Goal: Information Seeking & Learning: Learn about a topic

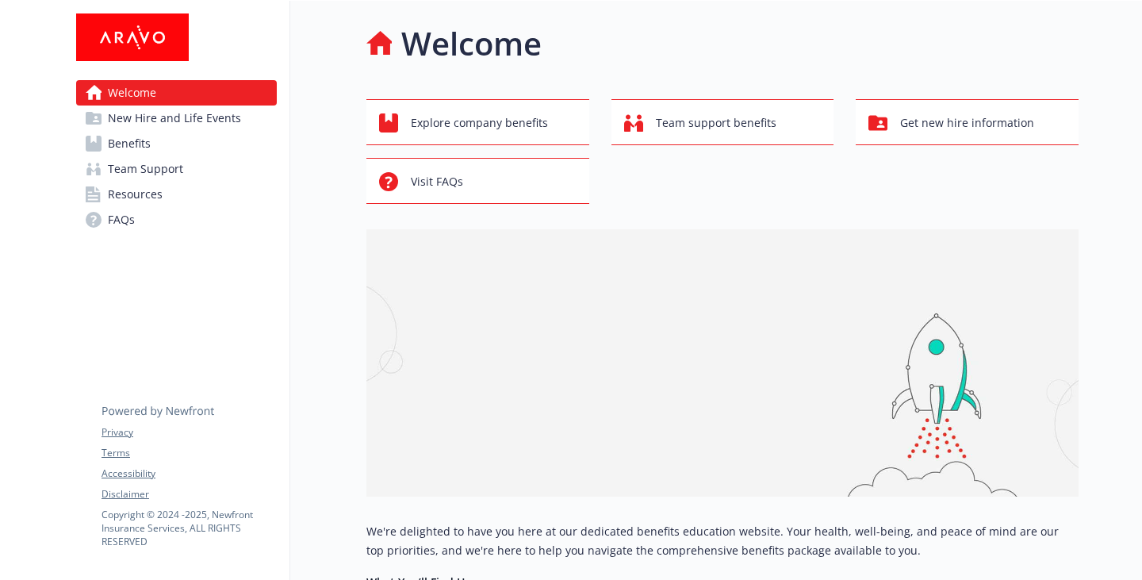
click at [162, 232] on link "FAQs" at bounding box center [176, 219] width 201 height 25
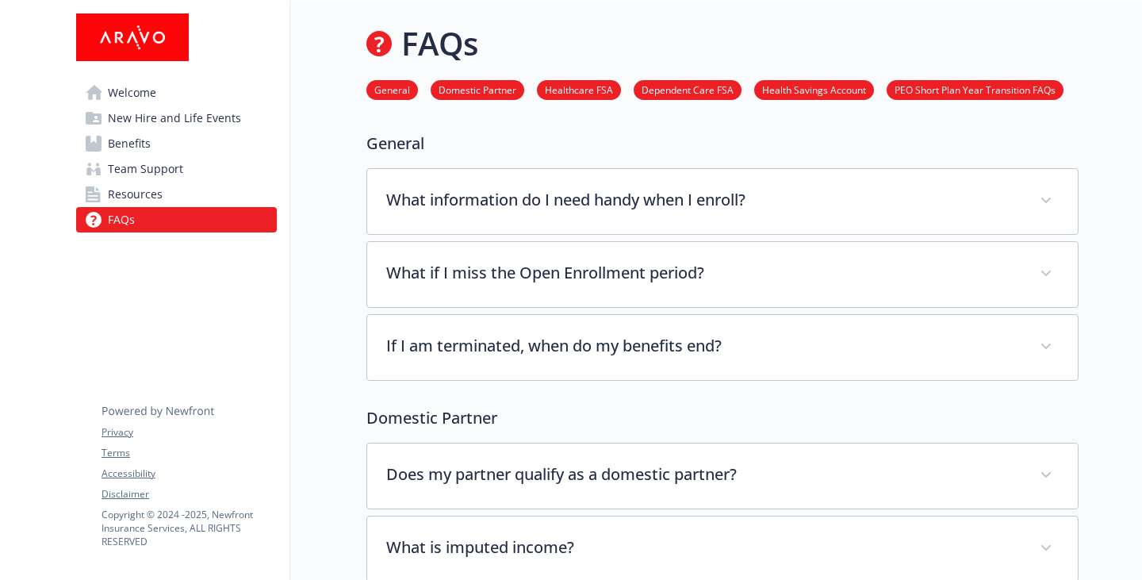
click at [176, 207] on link "Resources" at bounding box center [176, 194] width 201 height 25
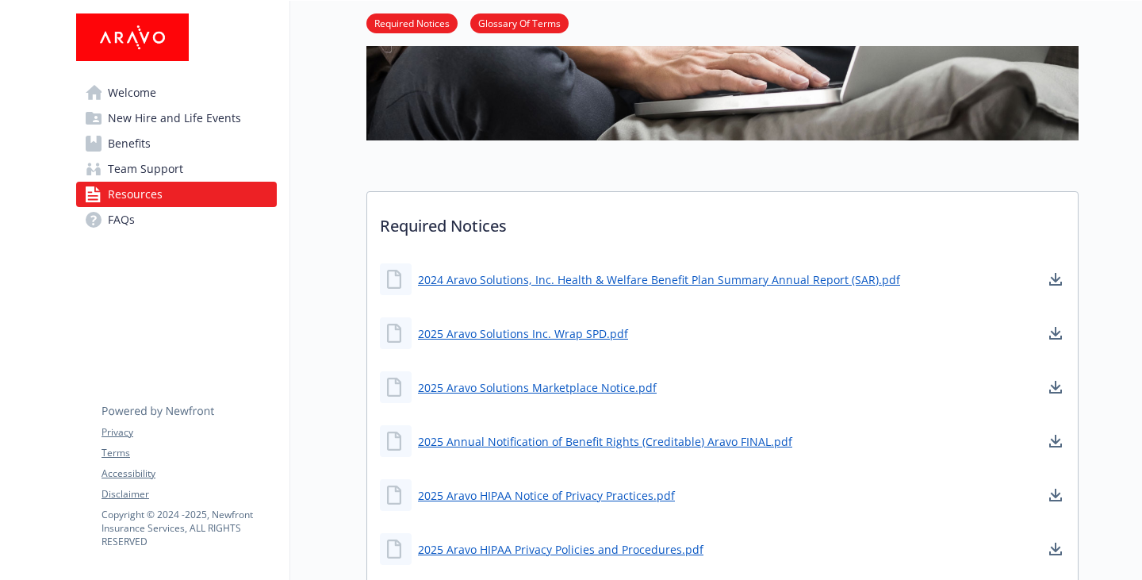
scroll to position [397, 0]
